Goal: Navigation & Orientation: Find specific page/section

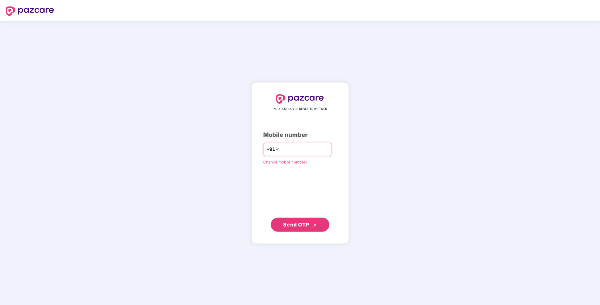
type input "**********"
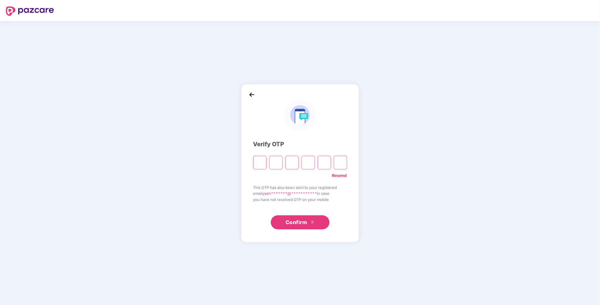
type input "*"
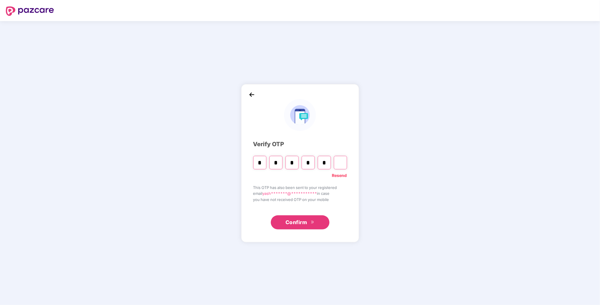
type input "*"
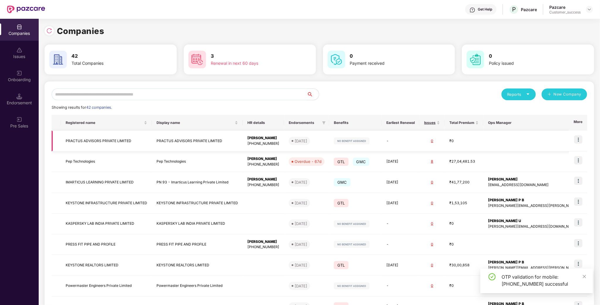
click at [575, 143] on img at bounding box center [578, 139] width 8 height 8
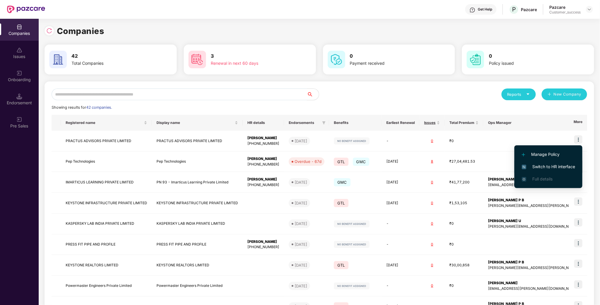
click at [554, 165] on span "Switch to HR interface" at bounding box center [548, 167] width 53 height 6
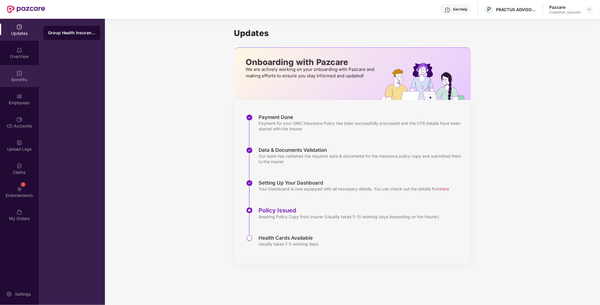
click at [14, 83] on div "Benefits" at bounding box center [19, 76] width 39 height 22
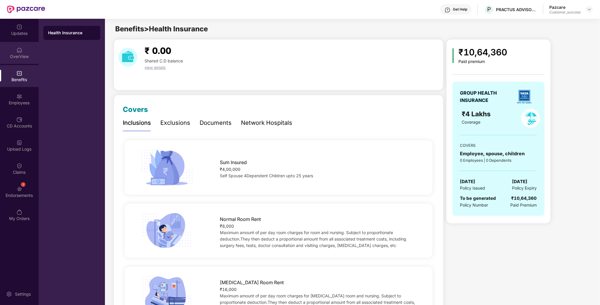
click at [23, 62] on div "OverView" at bounding box center [19, 53] width 39 height 22
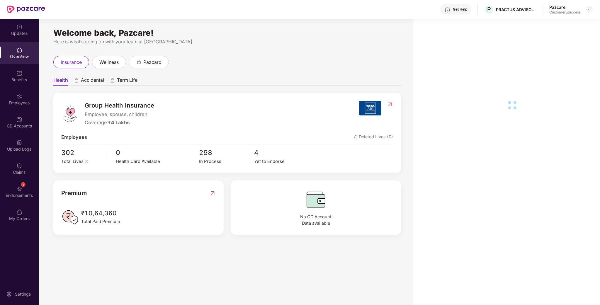
click at [20, 104] on div "Employees" at bounding box center [19, 103] width 39 height 6
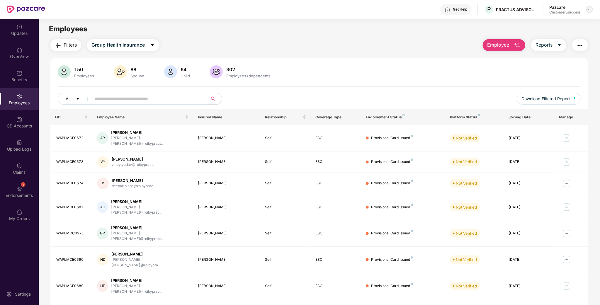
click at [590, 10] on img at bounding box center [589, 9] width 5 height 5
click at [565, 23] on div "Switch to partner view" at bounding box center [562, 22] width 76 height 11
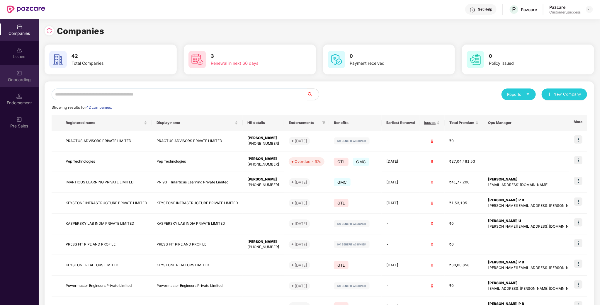
click at [21, 83] on div "Onboarding" at bounding box center [19, 76] width 39 height 22
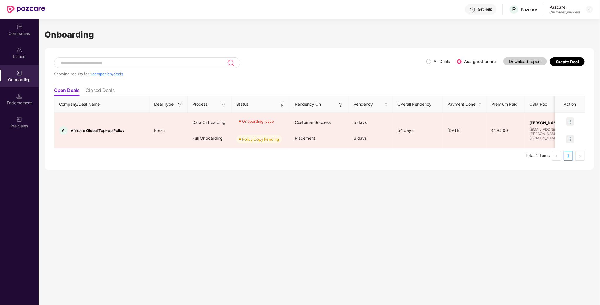
click at [575, 64] on div "Create Deal" at bounding box center [567, 61] width 23 height 5
click at [572, 62] on div "Create Deal" at bounding box center [567, 61] width 23 height 5
click at [564, 61] on div "Create Deal" at bounding box center [567, 61] width 23 height 5
click at [429, 64] on label "All Deals" at bounding box center [440, 61] width 26 height 6
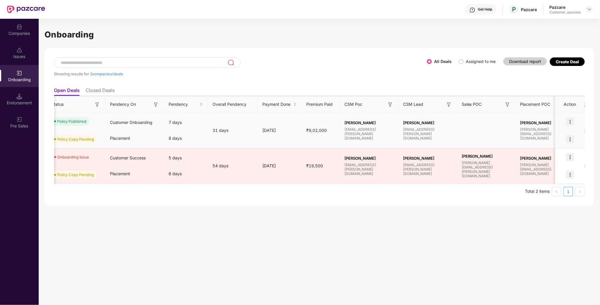
scroll to position [0, 326]
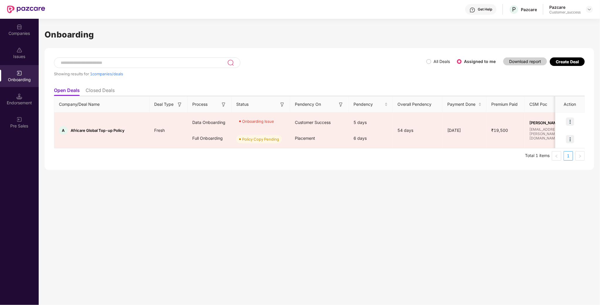
click at [430, 64] on label "All Deals" at bounding box center [440, 61] width 26 height 6
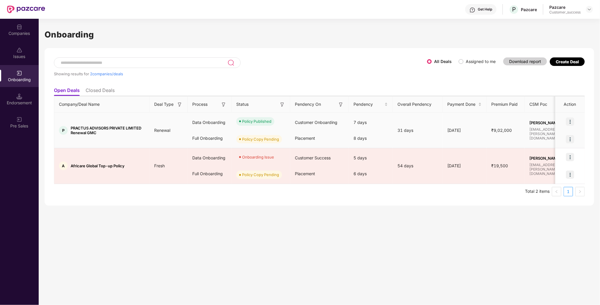
click at [570, 117] on div at bounding box center [570, 122] width 29 height 18
click at [570, 118] on img at bounding box center [570, 122] width 8 height 8
click at [560, 131] on li "View Document" at bounding box center [546, 136] width 57 height 12
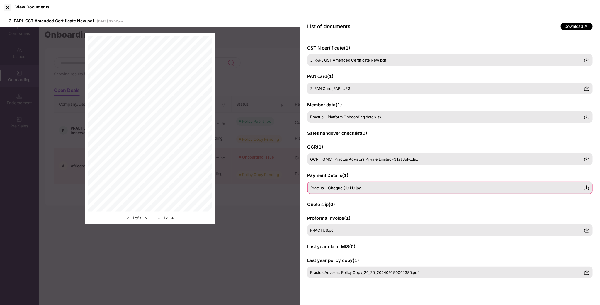
click at [384, 190] on div "Practus - Cheque (1) (1).jpg" at bounding box center [451, 188] width 286 height 12
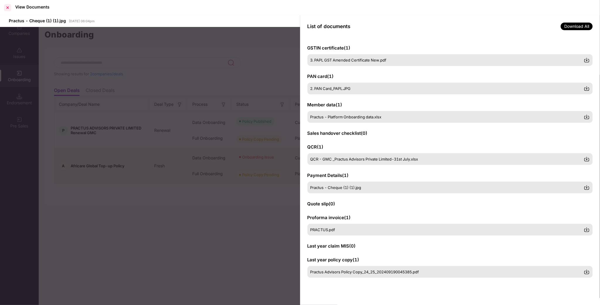
click at [7, 7] on div at bounding box center [7, 7] width 9 height 9
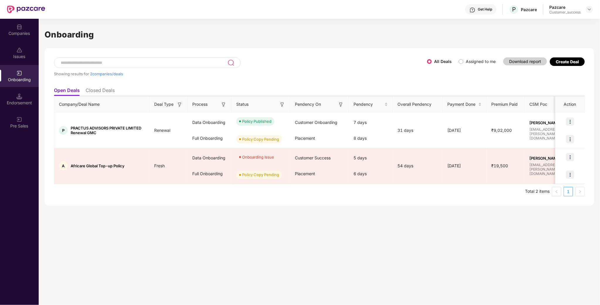
click at [567, 64] on div "Create Deal" at bounding box center [567, 61] width 23 height 5
click at [466, 64] on span "Assigned to me" at bounding box center [481, 61] width 35 height 6
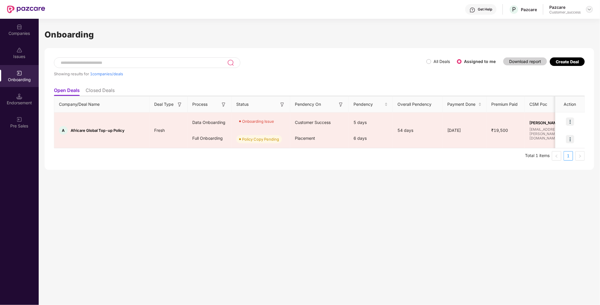
click at [589, 7] on img at bounding box center [589, 9] width 5 height 5
click at [572, 21] on div "Admin view" at bounding box center [563, 22] width 76 height 11
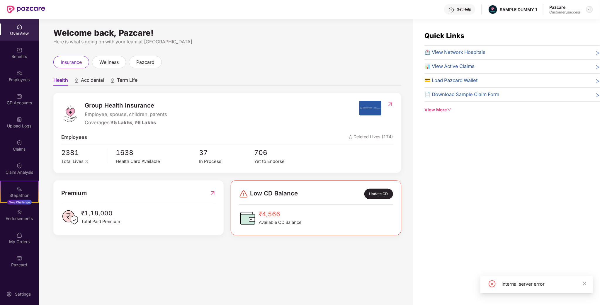
click at [590, 8] on img at bounding box center [589, 9] width 5 height 5
click at [565, 25] on div "Switch to partner view" at bounding box center [562, 22] width 76 height 11
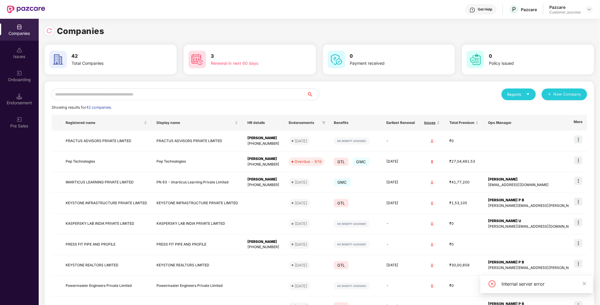
click at [150, 94] on input "text" at bounding box center [180, 95] width 256 height 12
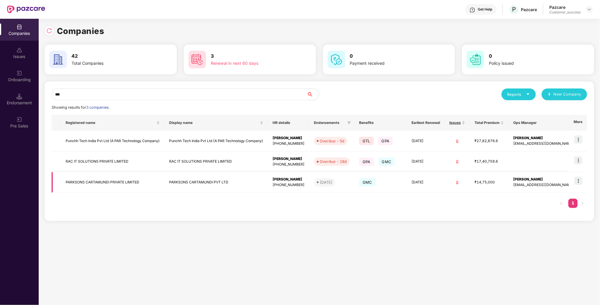
type input "***"
click at [579, 179] on img at bounding box center [578, 181] width 8 height 8
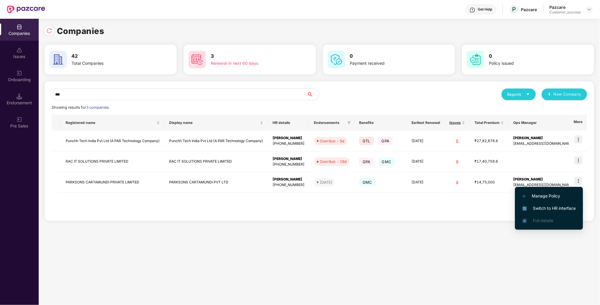
click at [569, 206] on span "Switch to HR interface" at bounding box center [548, 208] width 53 height 6
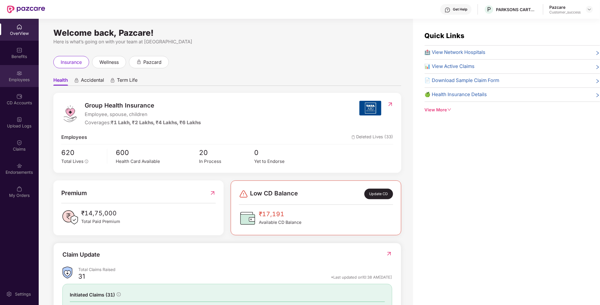
click at [21, 80] on div "Employees" at bounding box center [19, 80] width 39 height 6
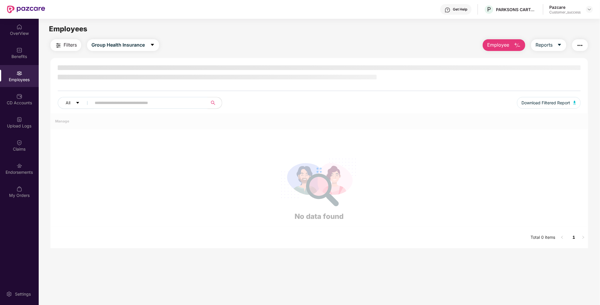
click at [122, 100] on div "All Download Filtered Report" at bounding box center [319, 89] width 538 height 48
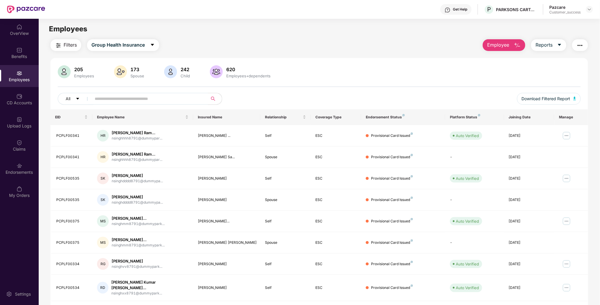
click at [122, 100] on input "text" at bounding box center [147, 98] width 105 height 9
paste input "**********"
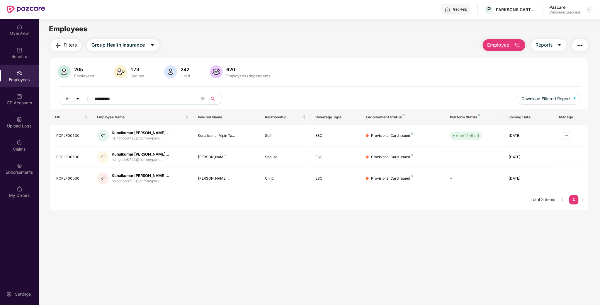
type input "**********"
